Goal: Task Accomplishment & Management: Manage account settings

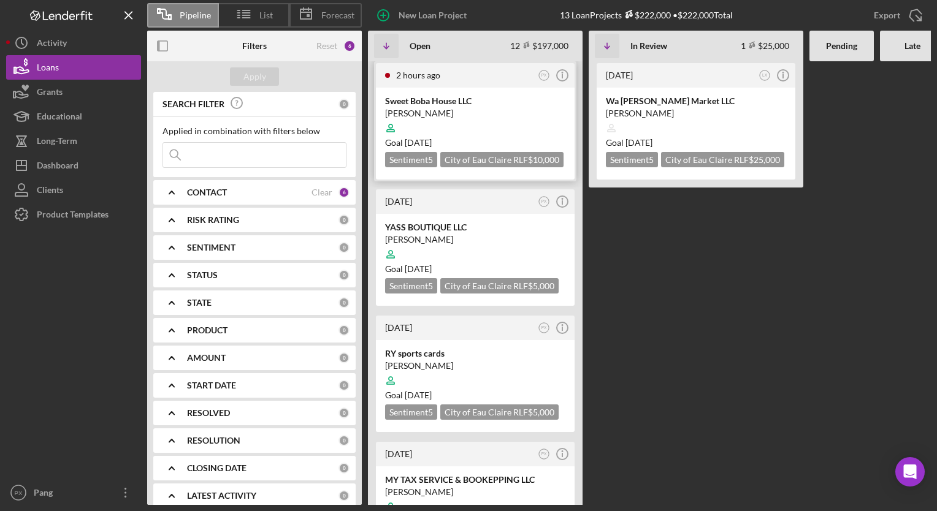
click at [438, 108] on div "[PERSON_NAME]" at bounding box center [475, 113] width 180 height 12
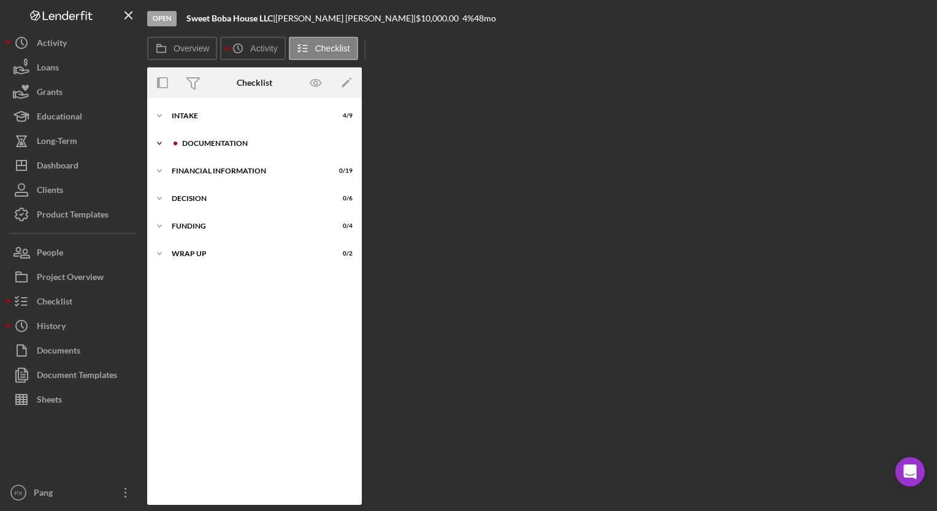
click at [243, 137] on div "Icon/Expander Documentation 0 / 17" at bounding box center [254, 143] width 215 height 25
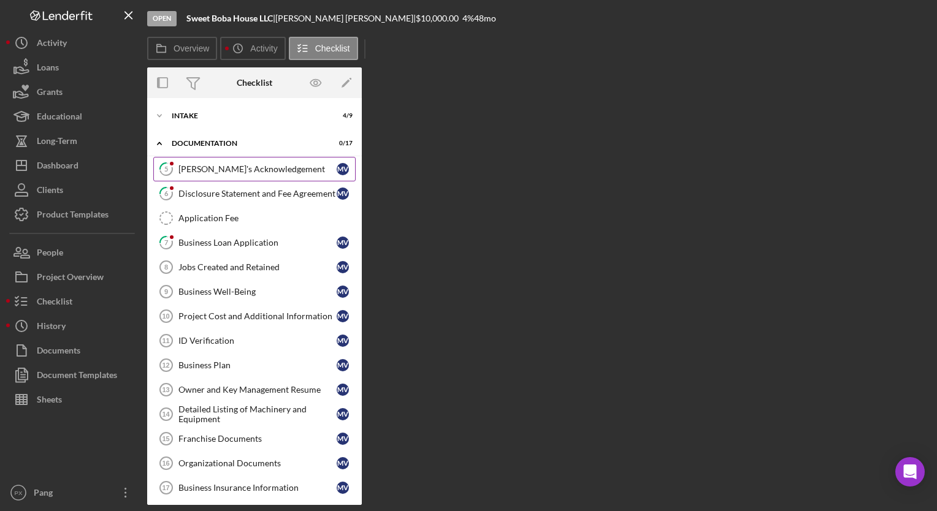
click at [227, 172] on div "[PERSON_NAME]'s Acknowledgement" at bounding box center [257, 169] width 158 height 10
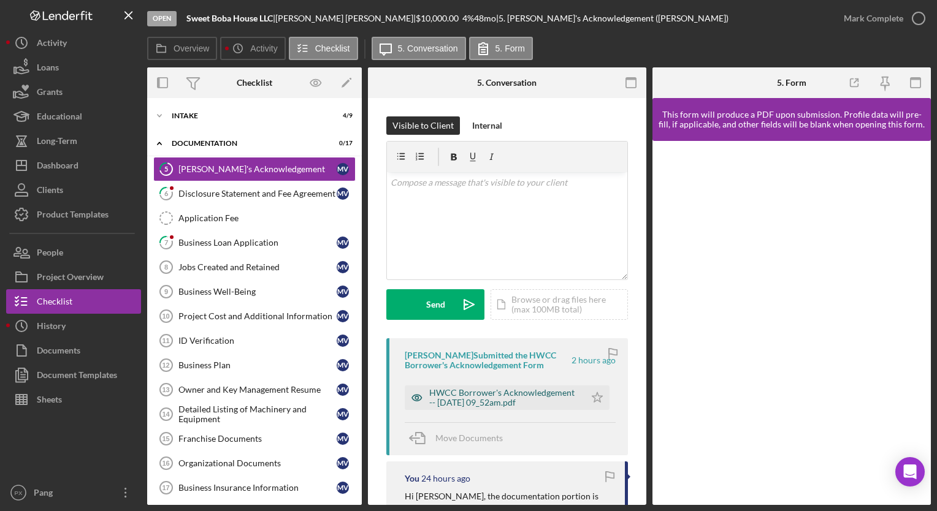
click at [485, 399] on div "HWCC Borrower's Acknowledgement -- [DATE] 09_52am.pdf" at bounding box center [504, 398] width 150 height 20
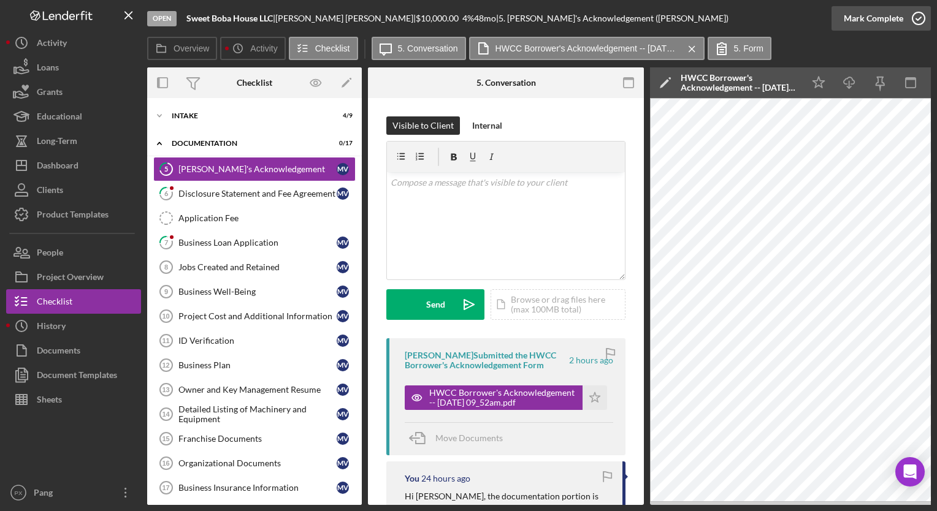
click at [917, 16] on icon "button" at bounding box center [918, 18] width 31 height 31
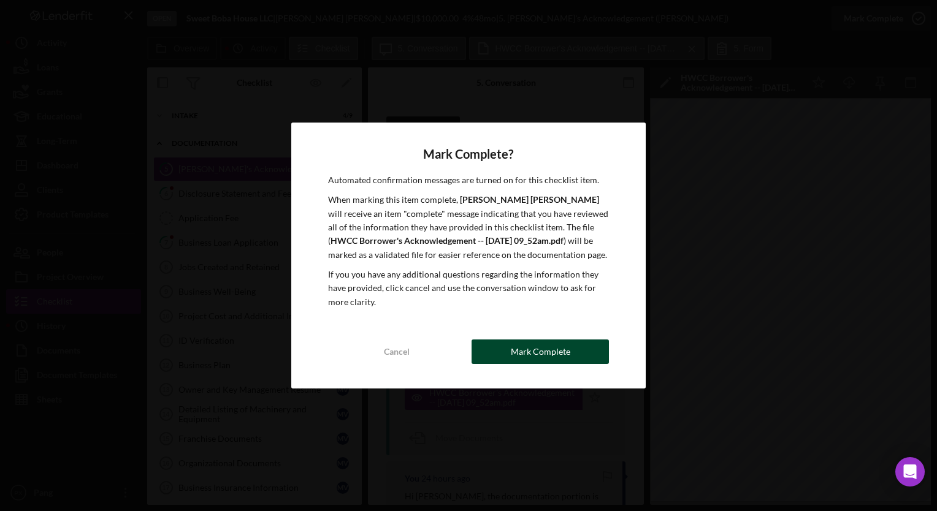
click at [548, 356] on div "Mark Complete" at bounding box center [540, 352] width 59 height 25
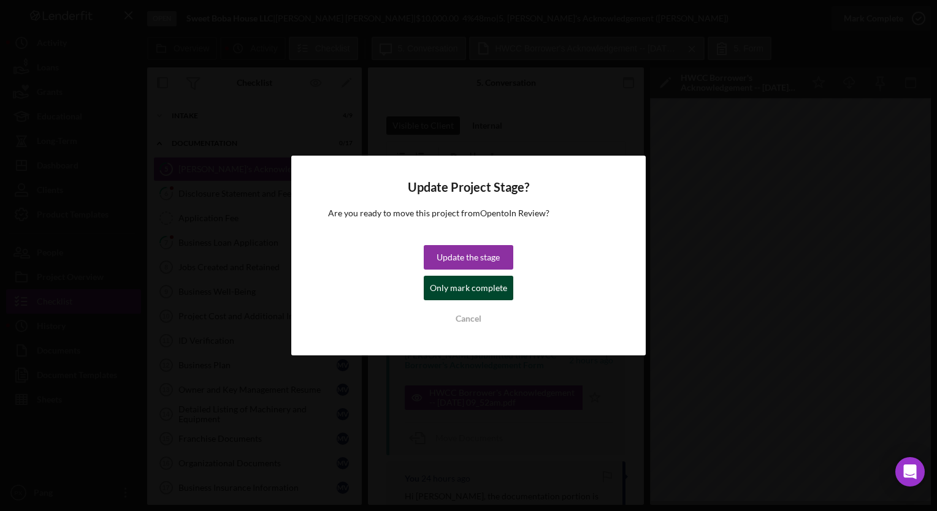
click at [471, 292] on div "Only mark complete" at bounding box center [468, 288] width 77 height 25
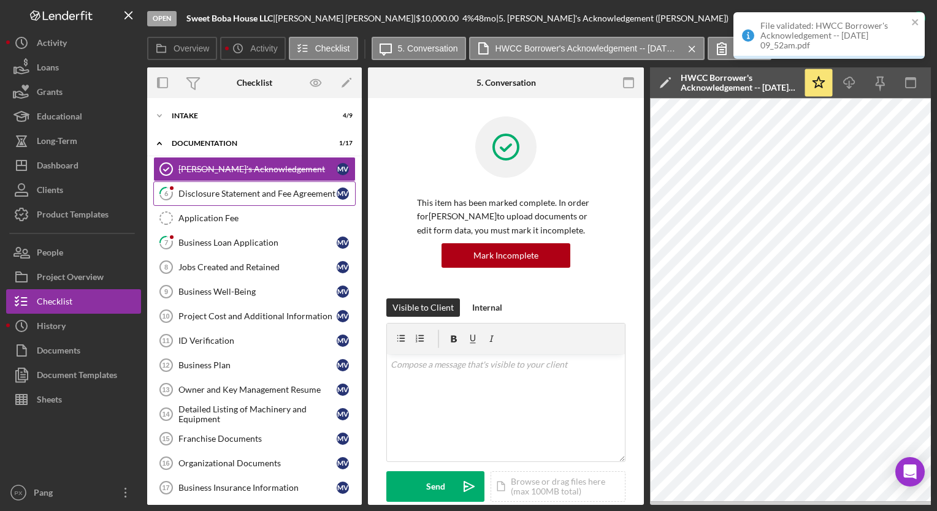
click at [221, 198] on div "Disclosure Statement and Fee Agreement" at bounding box center [257, 194] width 158 height 10
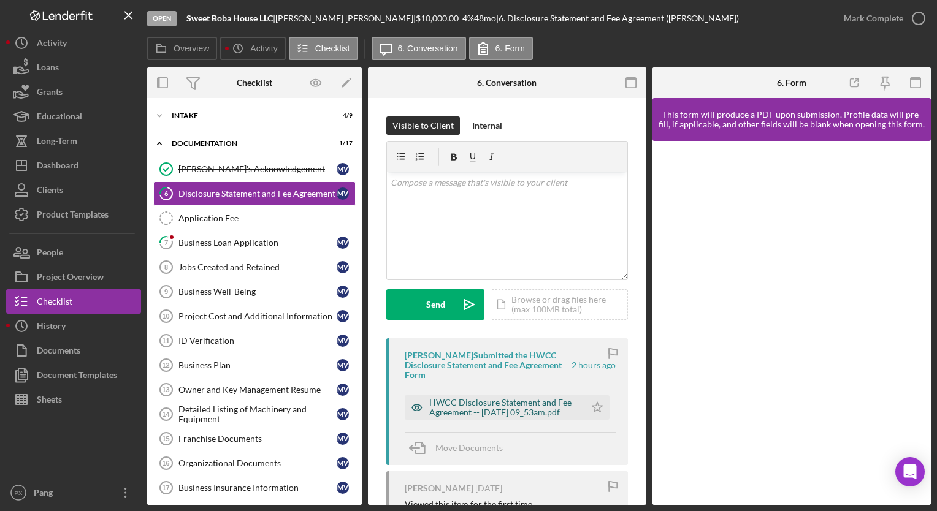
click at [497, 405] on div "HWCC Disclosure Statement and Fee Agreement -- [DATE] 09_53am.pdf" at bounding box center [504, 408] width 150 height 20
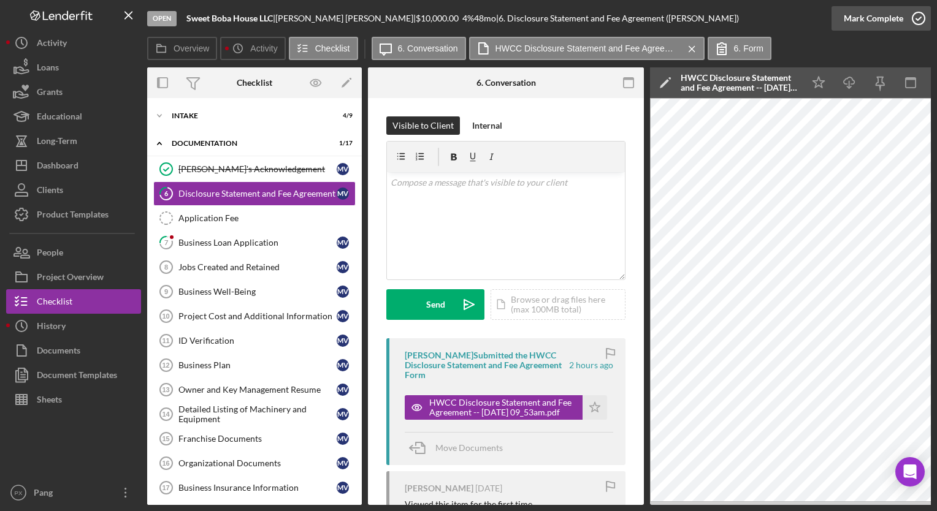
click at [922, 23] on icon "button" at bounding box center [918, 18] width 31 height 31
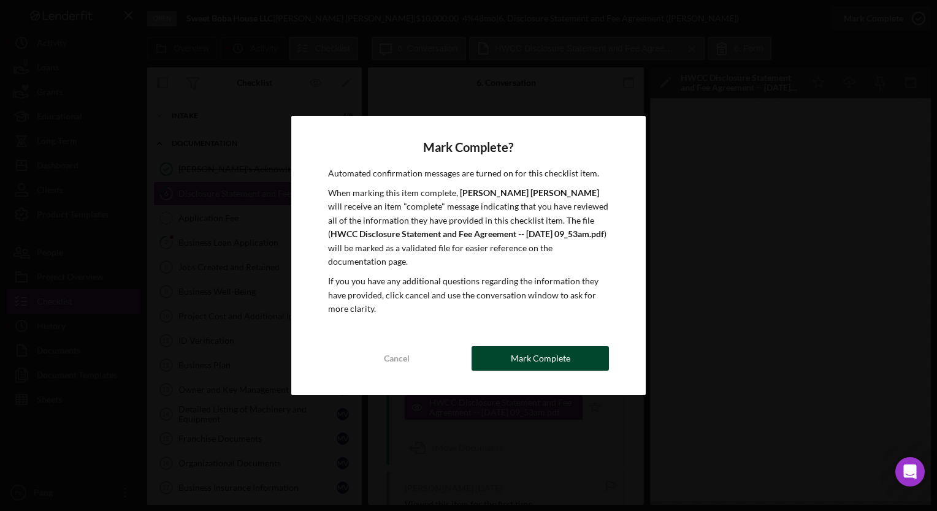
click at [559, 357] on div "Mark Complete" at bounding box center [540, 358] width 59 height 25
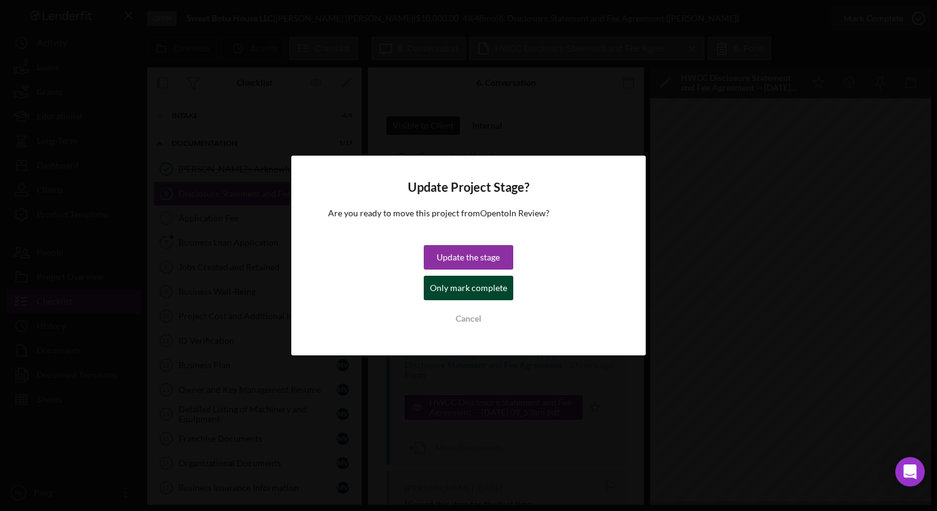
click at [460, 289] on div "Only mark complete" at bounding box center [468, 288] width 77 height 25
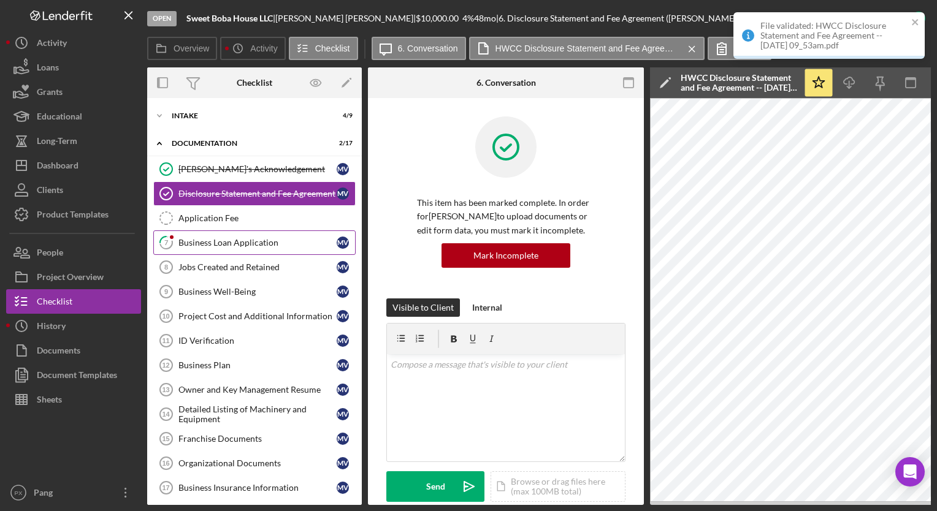
click at [281, 244] on div "Business Loan Application" at bounding box center [257, 243] width 158 height 10
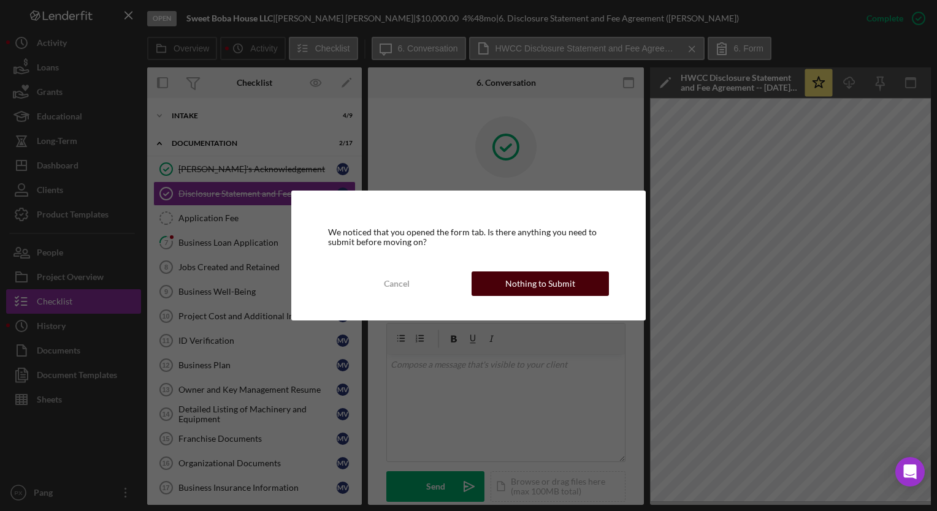
click at [539, 281] on div "Nothing to Submit" at bounding box center [540, 284] width 70 height 25
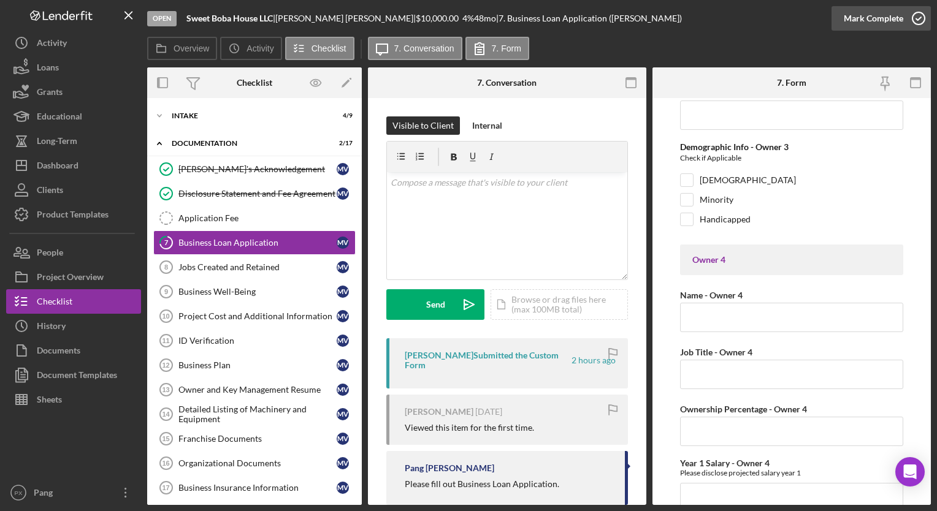
scroll to position [4866, 0]
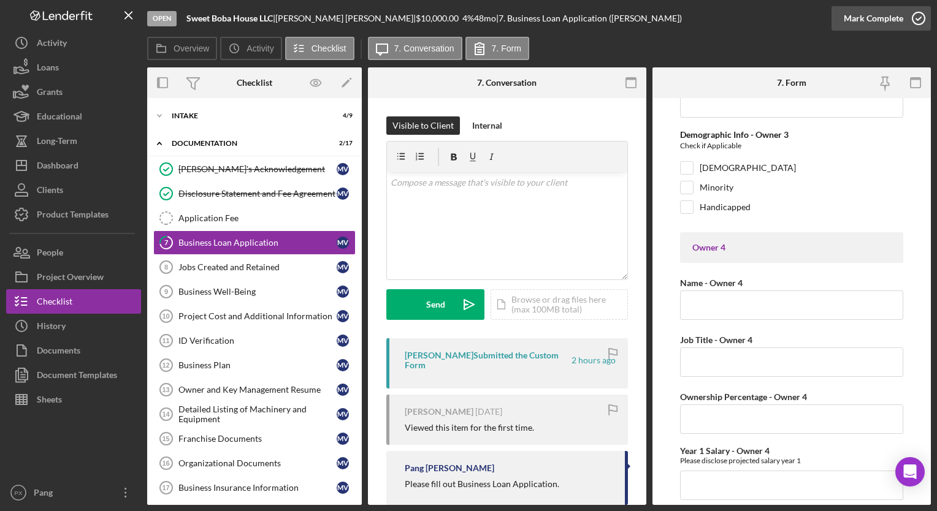
click at [924, 15] on icon "button" at bounding box center [918, 18] width 31 height 31
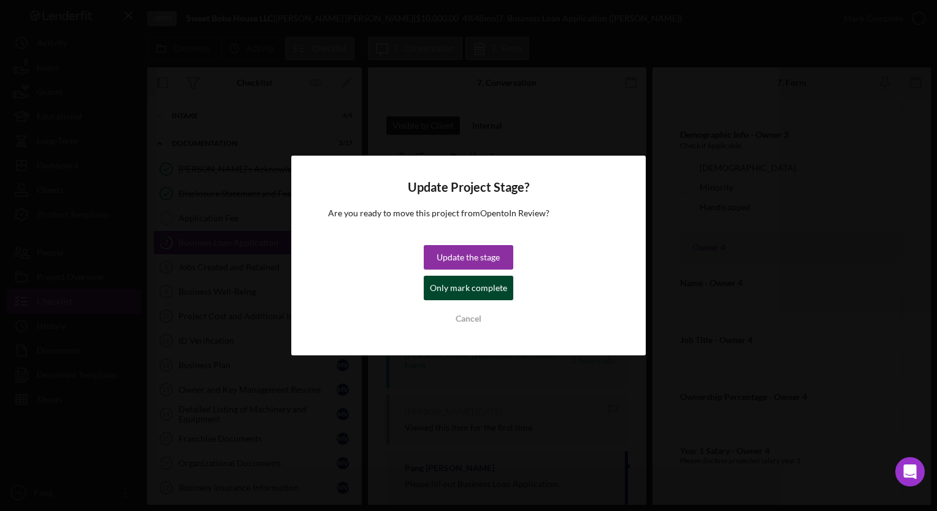
click at [492, 288] on div "Only mark complete" at bounding box center [468, 288] width 77 height 25
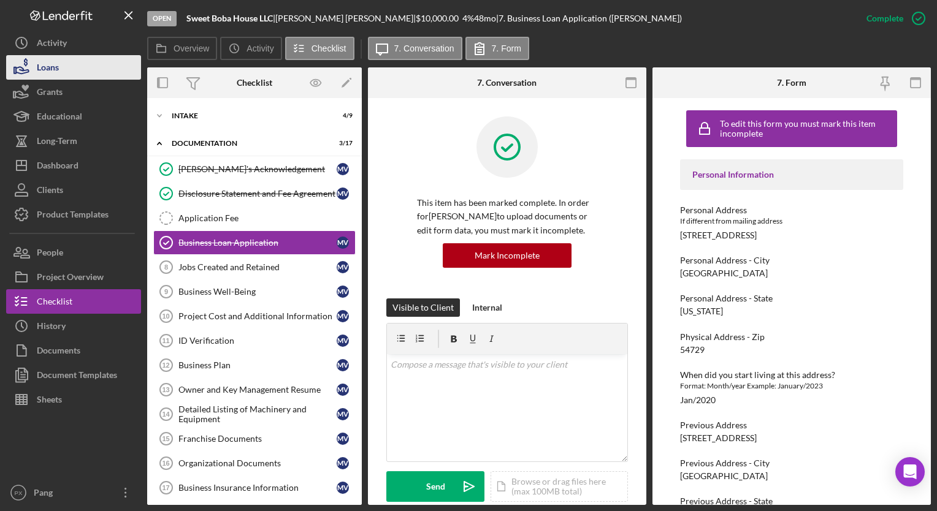
click at [78, 72] on button "Loans" at bounding box center [73, 67] width 135 height 25
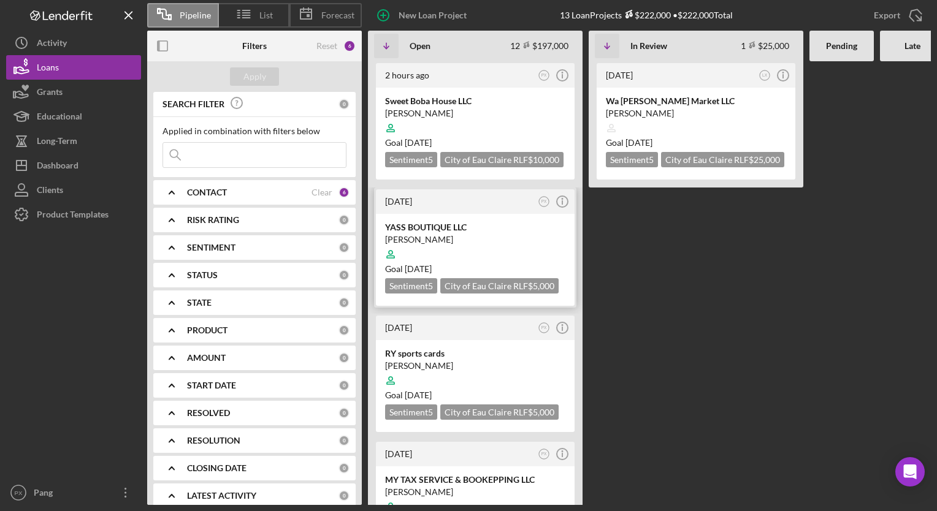
click at [461, 223] on div "YASS BOUTIQUE LLC" at bounding box center [475, 227] width 180 height 12
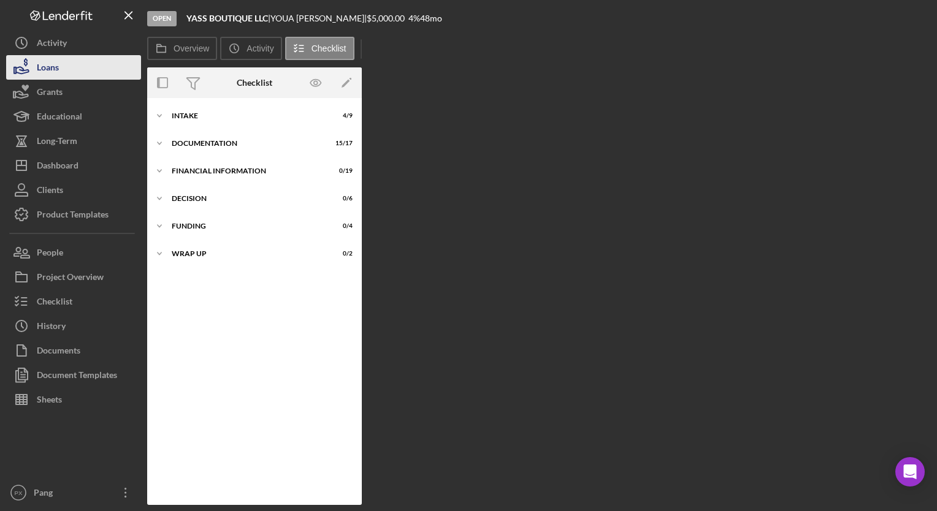
click at [53, 68] on div "Loans" at bounding box center [48, 69] width 22 height 28
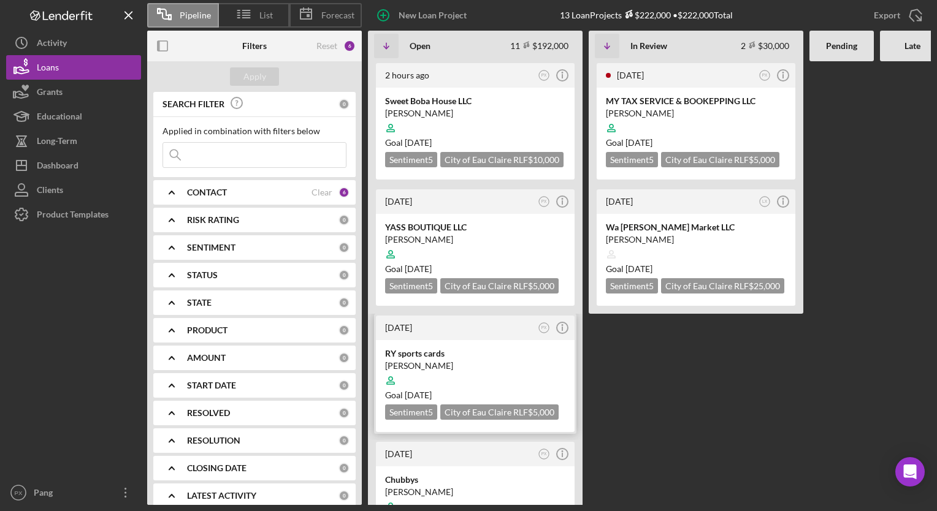
click at [432, 353] on div "RY sports cards" at bounding box center [475, 354] width 180 height 12
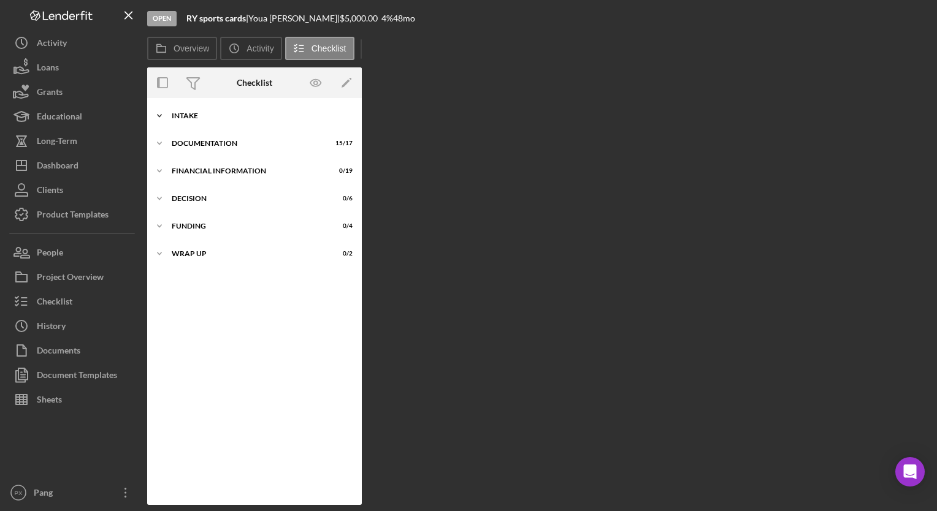
click at [201, 114] on div "Intake" at bounding box center [259, 115] width 175 height 7
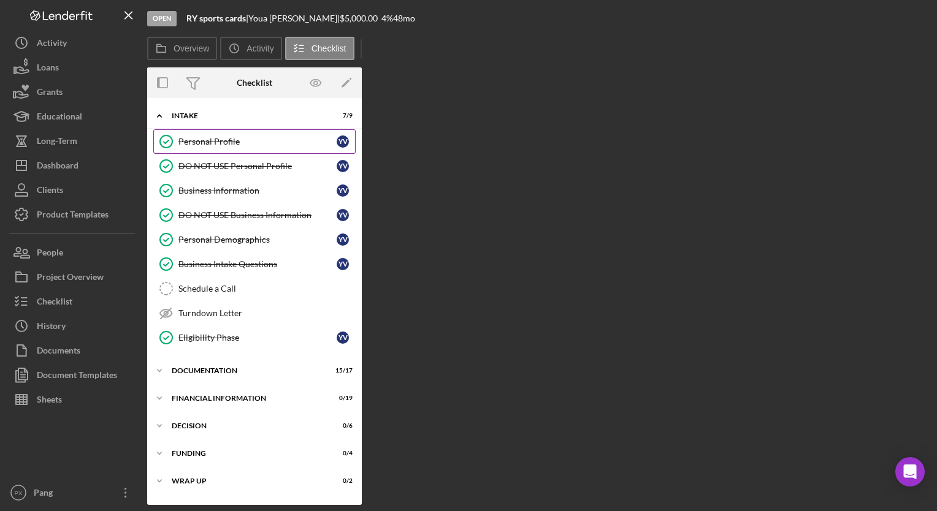
click at [216, 137] on div "Personal Profile" at bounding box center [257, 142] width 158 height 10
